Goal: Book appointment/travel/reservation

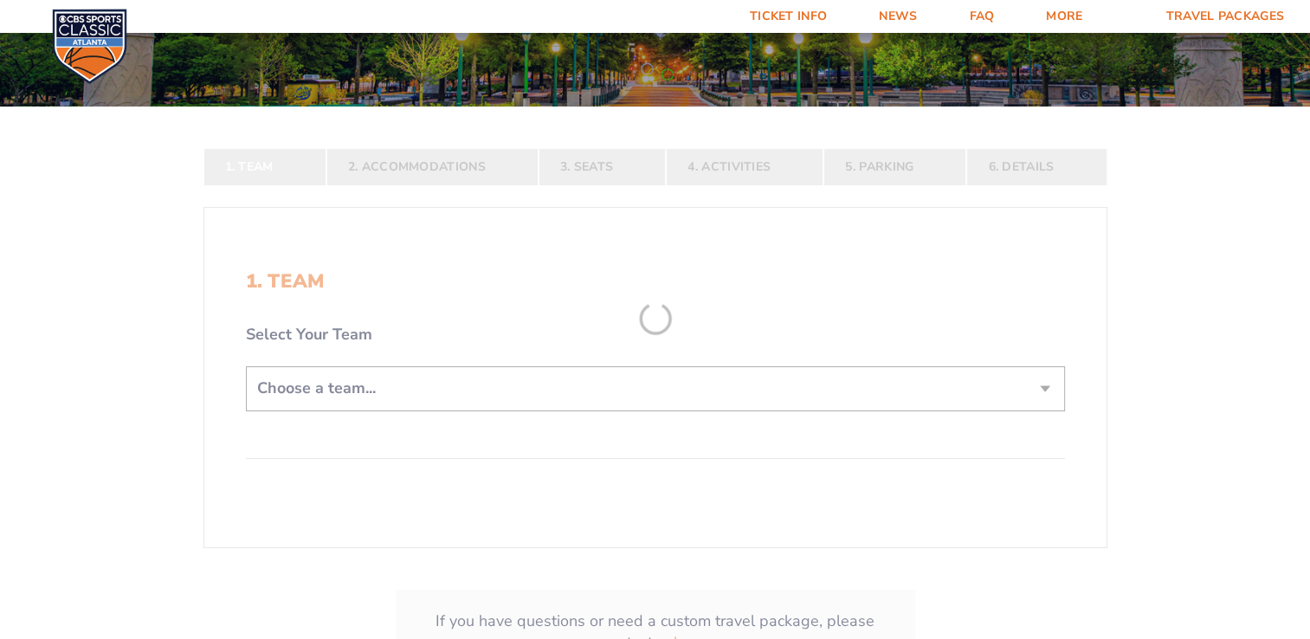
scroll to position [229, 0]
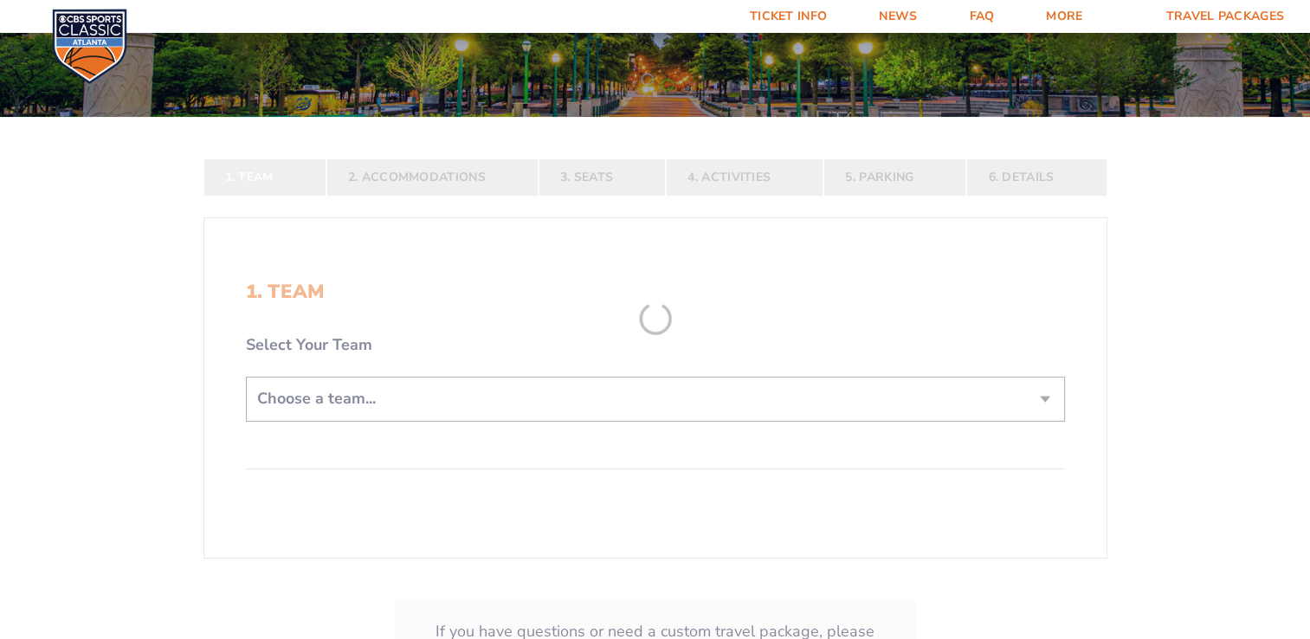
click at [619, 388] on form "[US_STATE] [US_STATE] Travel Package [US_STATE][GEOGRAPHIC_DATA] [US_STATE] Sta…" at bounding box center [655, 269] width 1310 height 997
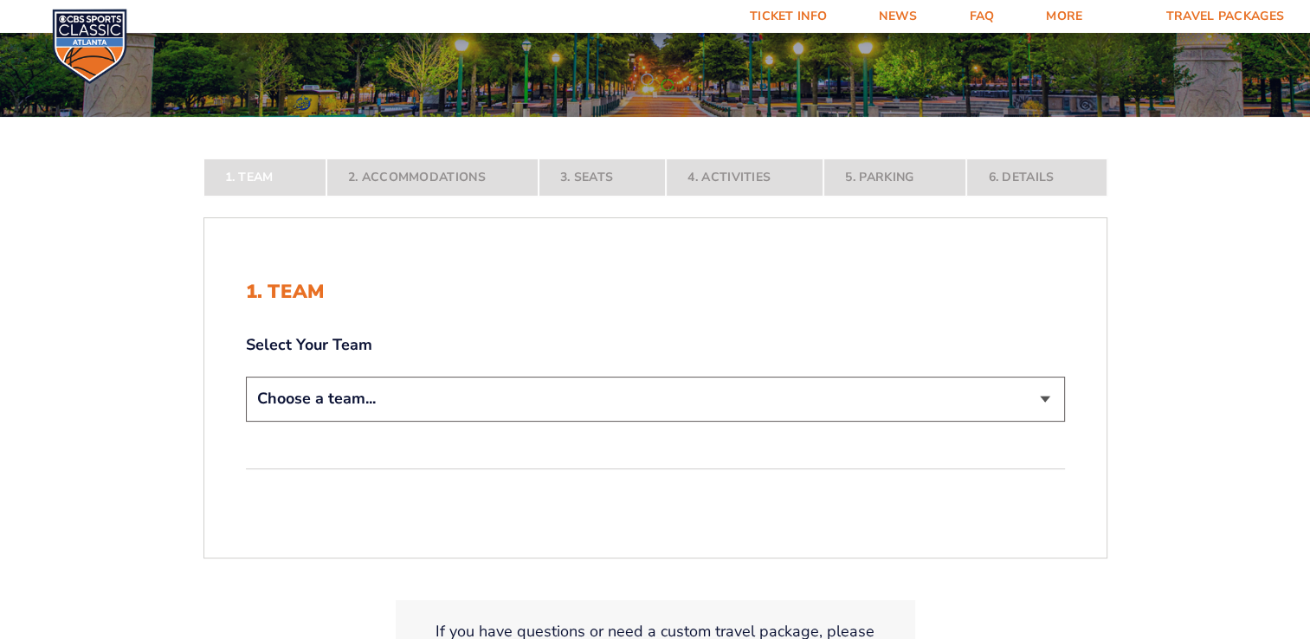
click at [651, 384] on select "Choose a team... [US_STATE] Wildcats [US_STATE] State Buckeyes [US_STATE] Tar H…" at bounding box center [655, 399] width 819 height 44
select select "12956"
click at [246, 421] on select "Choose a team... [US_STATE] Wildcats [US_STATE] State Buckeyes [US_STATE] Tar H…" at bounding box center [655, 399] width 819 height 44
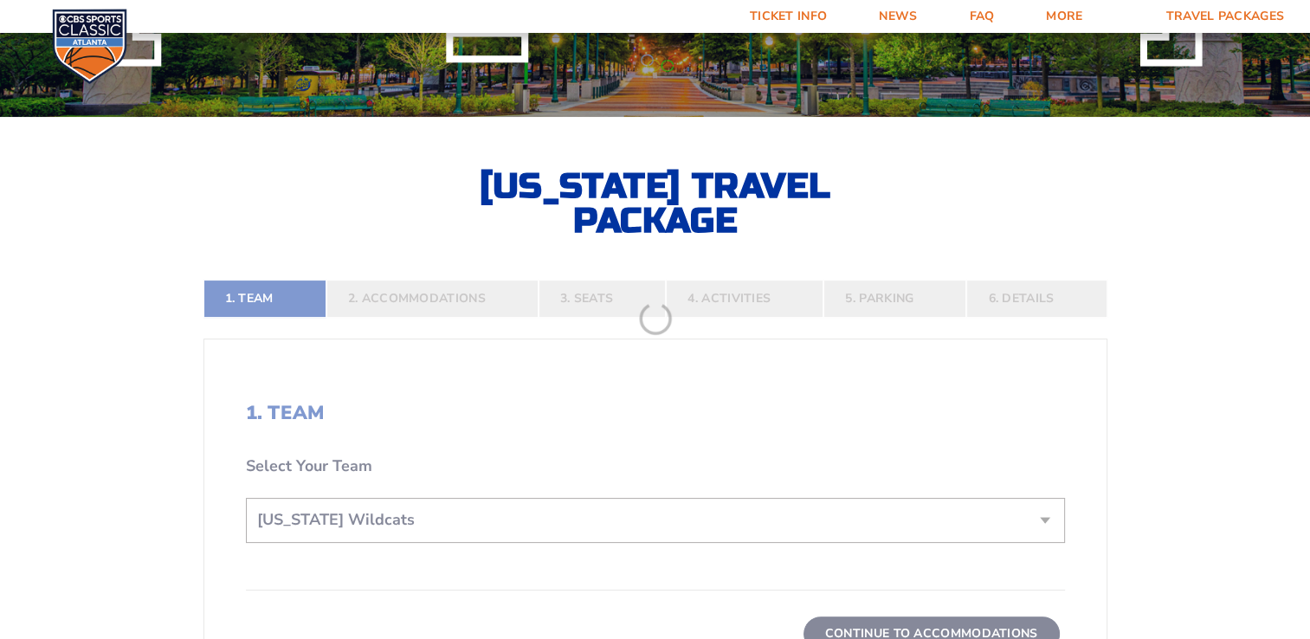
scroll to position [377, 0]
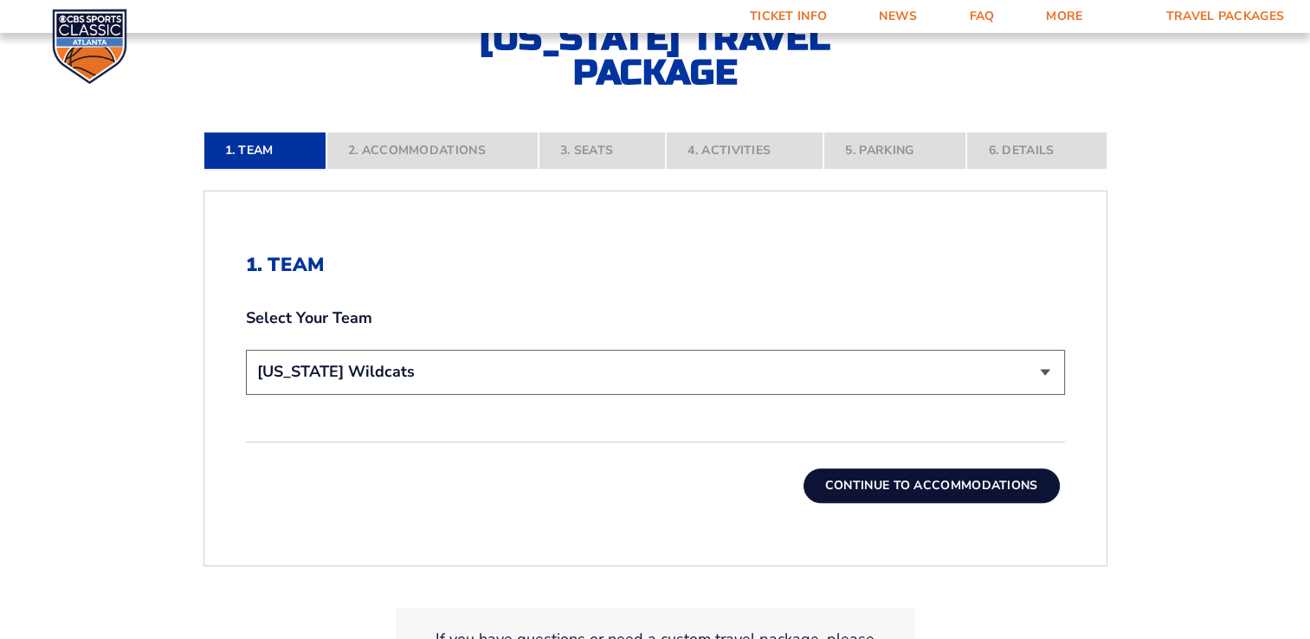
click at [883, 483] on button "Continue To Accommodations" at bounding box center [932, 486] width 256 height 35
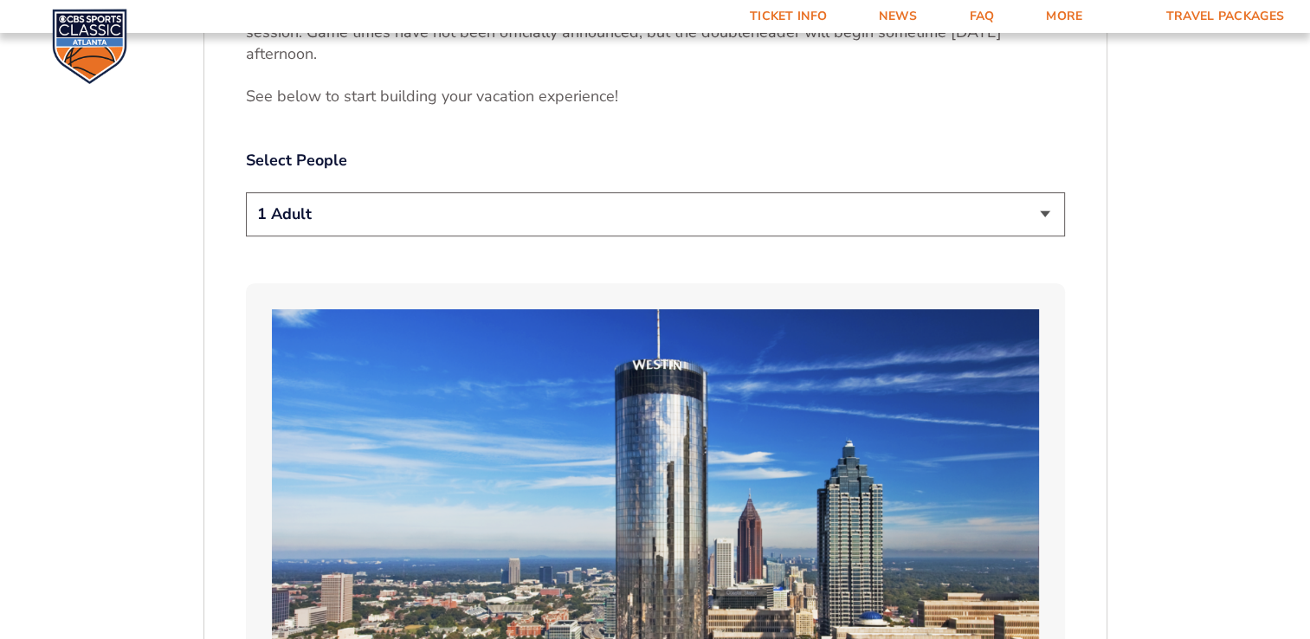
scroll to position [925, 0]
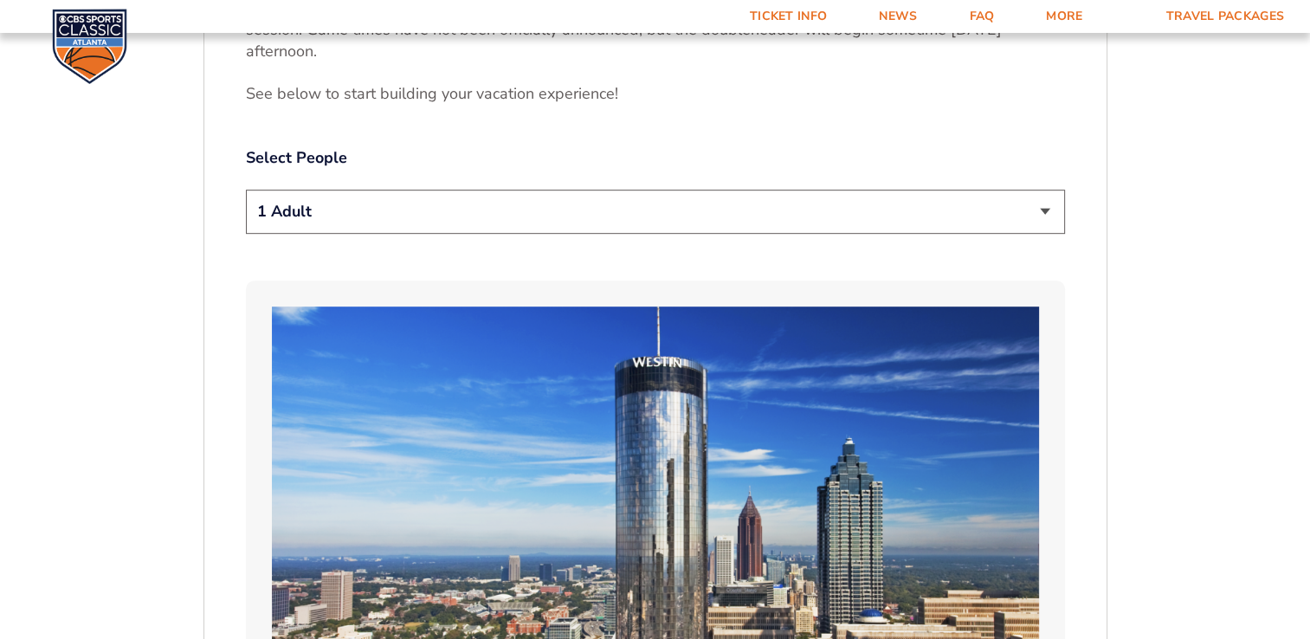
click at [761, 190] on select "1 Adult 2 Adults 3 Adults 4 Adults 2 Adults + 1 Child 2 Adults + 2 Children 2 A…" at bounding box center [655, 212] width 819 height 44
select select "2 Adults"
click at [246, 190] on select "1 Adult 2 Adults 3 Adults 4 Adults 2 Adults + 1 Child 2 Adults + 2 Children 2 A…" at bounding box center [655, 212] width 819 height 44
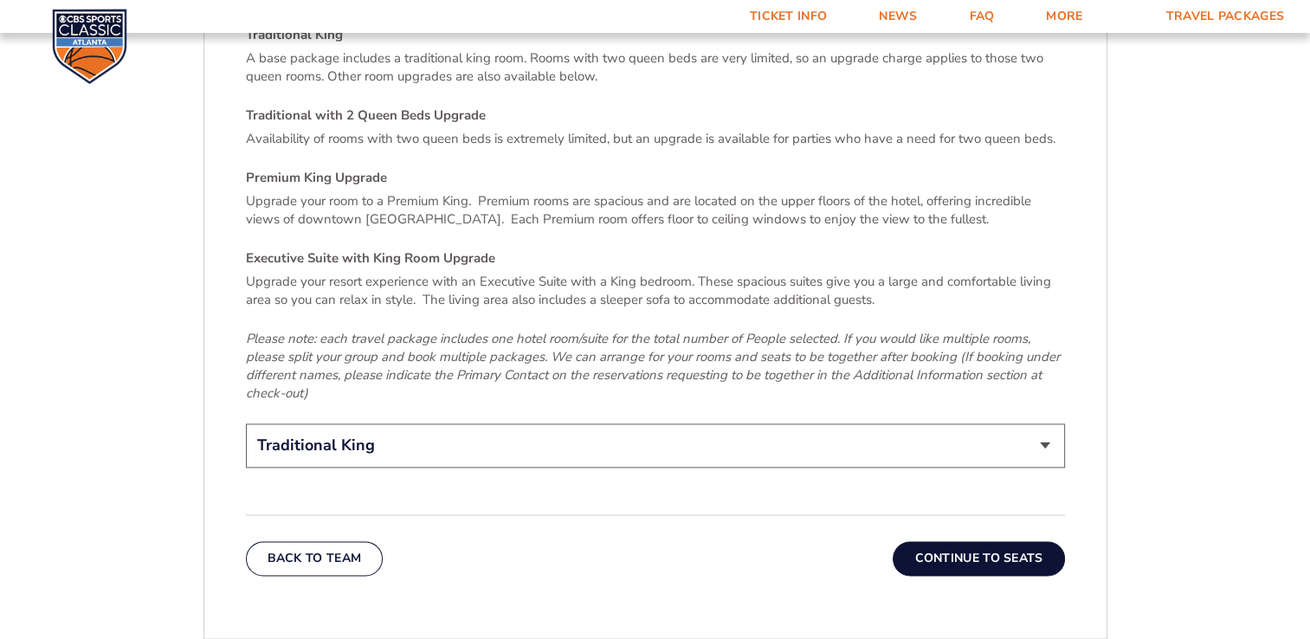
scroll to position [2597, 0]
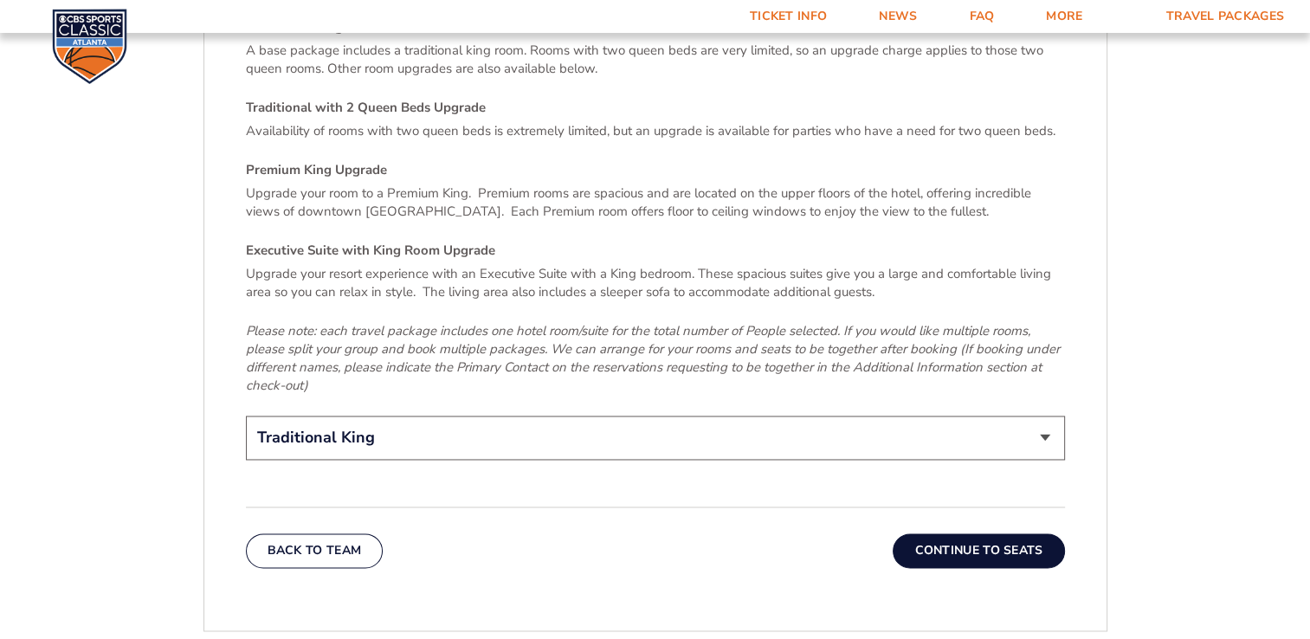
click at [924, 534] on button "Continue To Seats" at bounding box center [978, 551] width 171 height 35
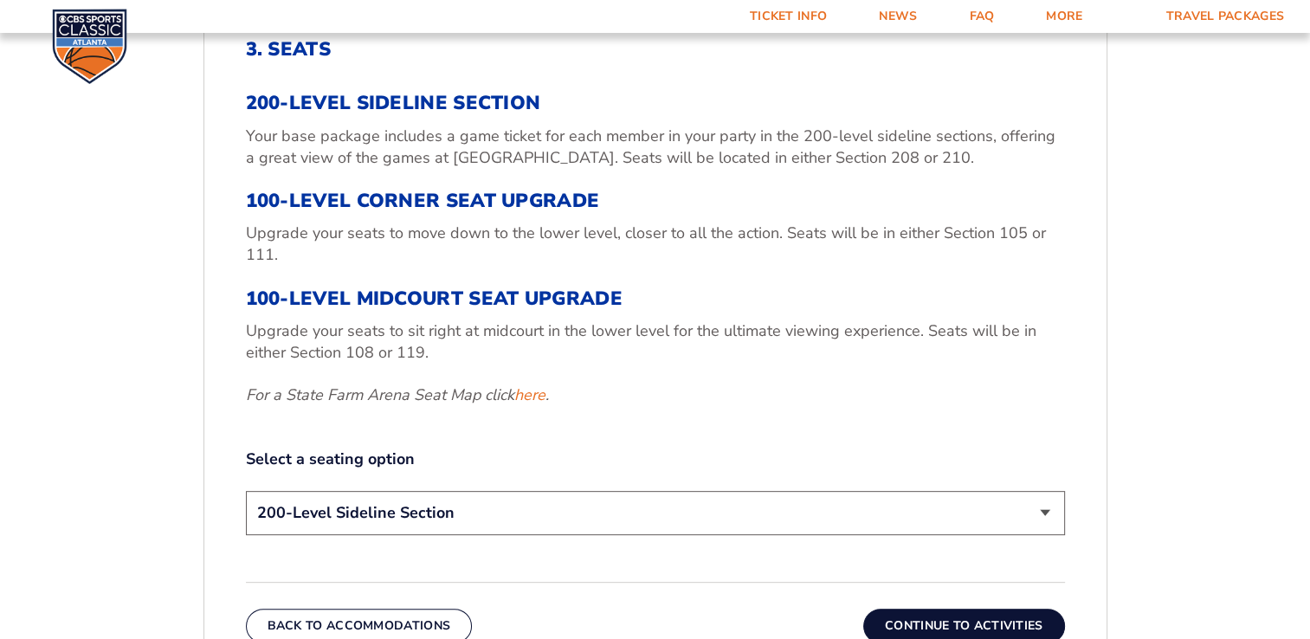
scroll to position [648, 0]
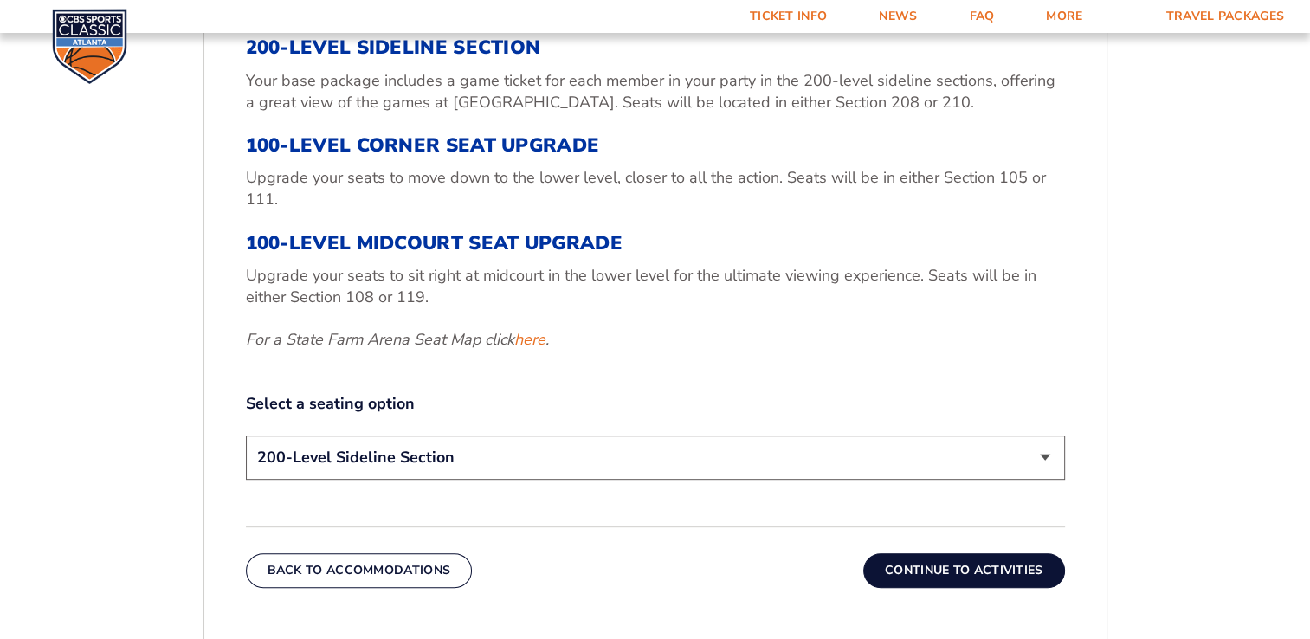
click at [652, 450] on select "200-Level Sideline Section 100-Level Corner Seat Upgrade (+$120 per person) 100…" at bounding box center [655, 458] width 819 height 44
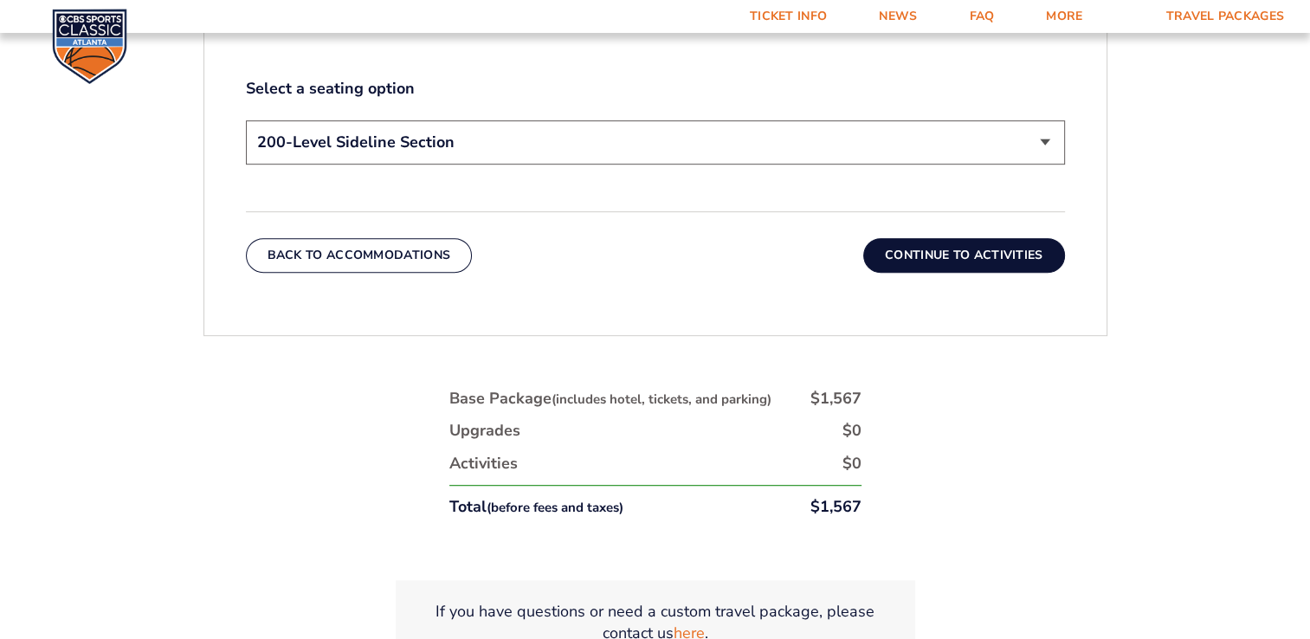
scroll to position [961, 0]
click at [762, 144] on select "200-Level Sideline Section 100-Level Corner Seat Upgrade (+$120 per person) 100…" at bounding box center [655, 144] width 819 height 44
select select "100-Level Corner Seat Upgrade"
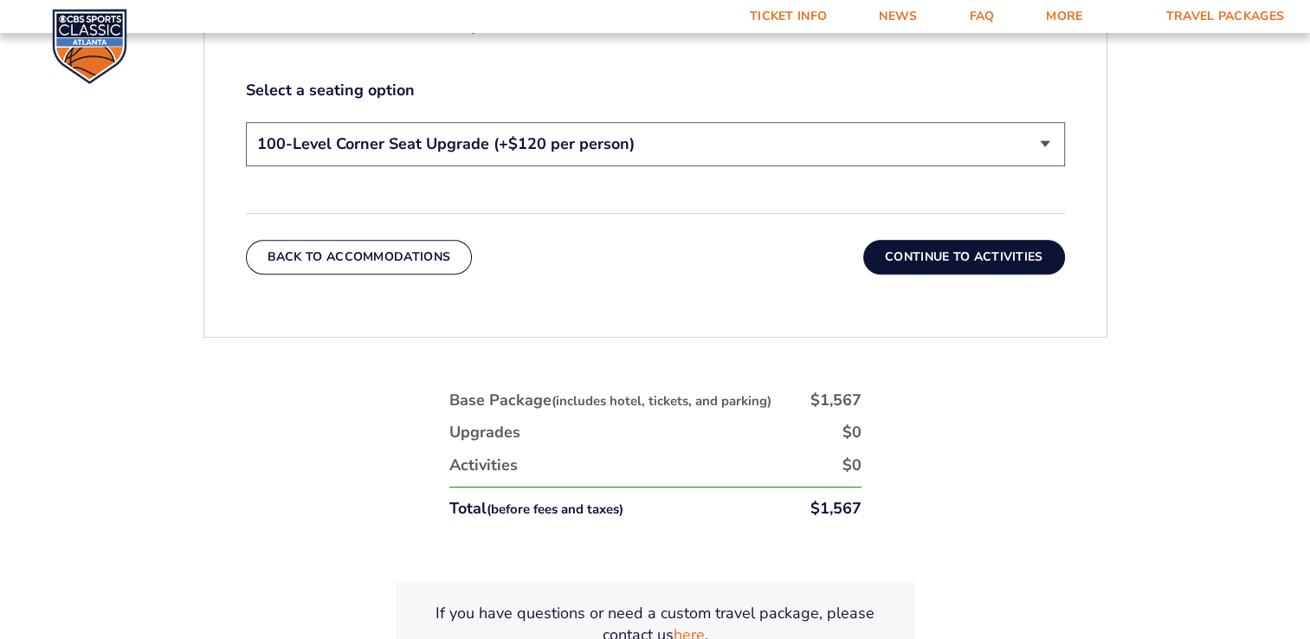
click at [246, 122] on select "200-Level Sideline Section 100-Level Corner Seat Upgrade (+$120 per person) 100…" at bounding box center [655, 144] width 819 height 44
